Goal: Task Accomplishment & Management: Use online tool/utility

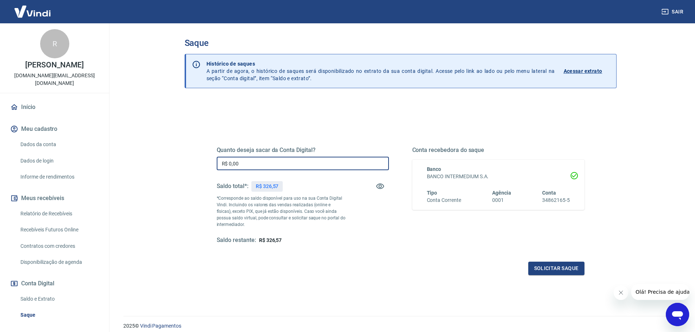
click at [296, 168] on input "R$ 0,00" at bounding box center [303, 163] width 172 height 13
type input "R$ 326,57"
click at [561, 274] on button "Solicitar saque" at bounding box center [556, 268] width 56 height 13
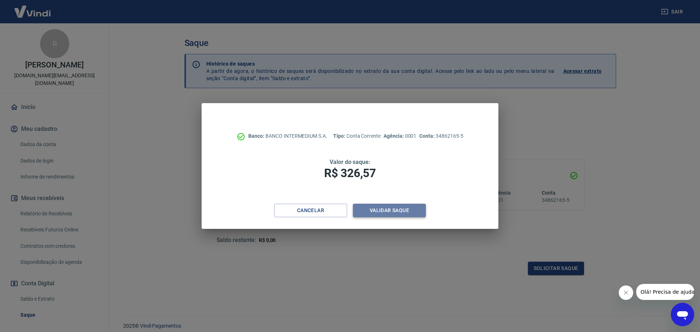
click at [375, 215] on button "Validar saque" at bounding box center [389, 210] width 73 height 13
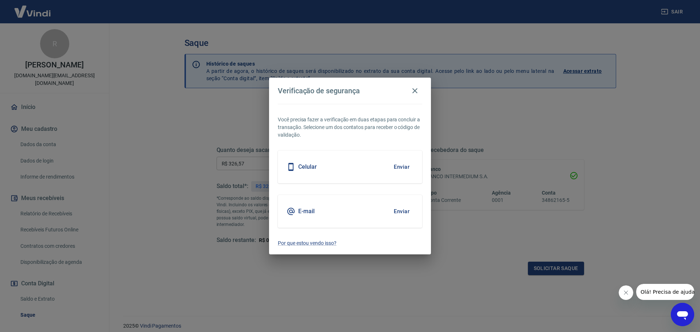
click at [405, 206] on button "Enviar" at bounding box center [402, 211] width 24 height 15
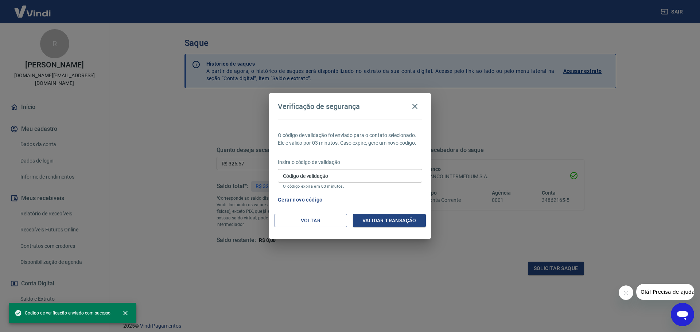
click at [329, 186] on p "O código expira em 03 minutos." at bounding box center [350, 186] width 134 height 5
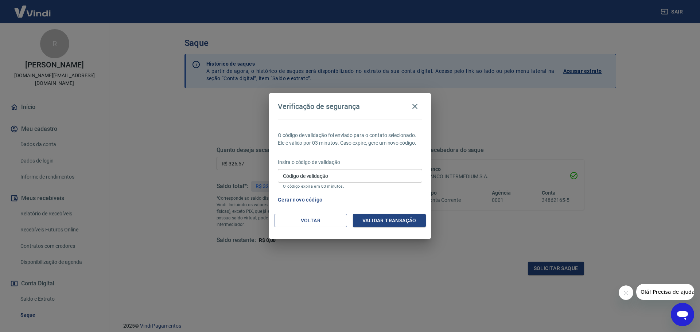
click at [332, 179] on input "Código de validação" at bounding box center [350, 175] width 144 height 13
paste input "629424"
type input "629424"
click at [400, 221] on button "Validar transação" at bounding box center [389, 220] width 73 height 13
